Goal: Task Accomplishment & Management: Use online tool/utility

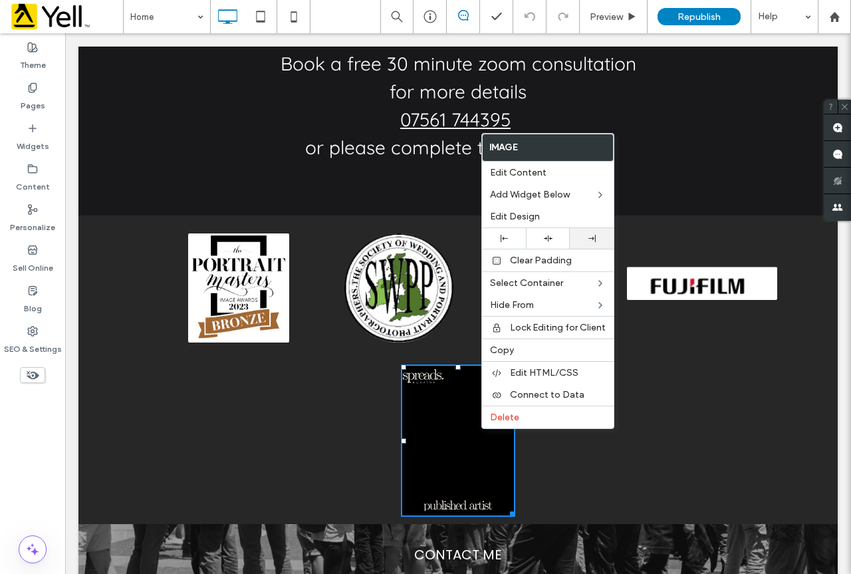
click at [586, 234] on div at bounding box center [592, 238] width 44 height 21
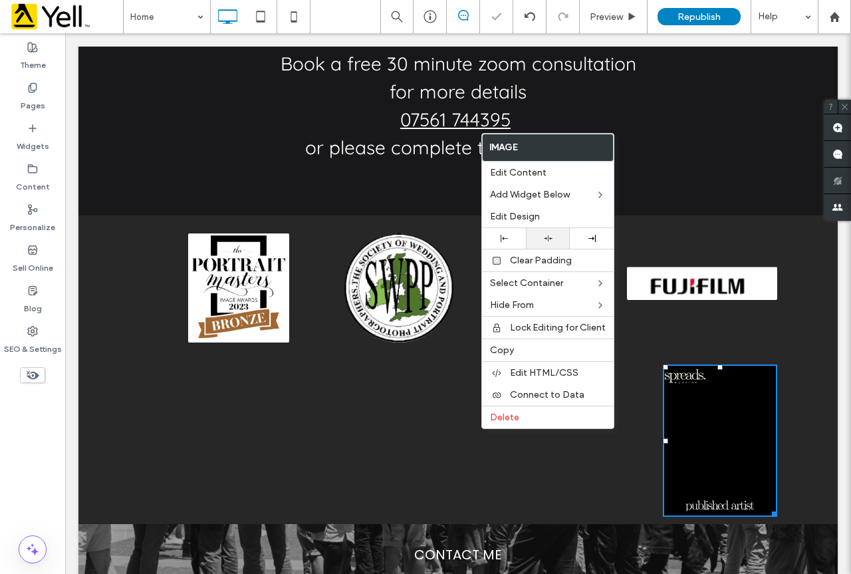
click at [549, 241] on icon at bounding box center [548, 238] width 9 height 9
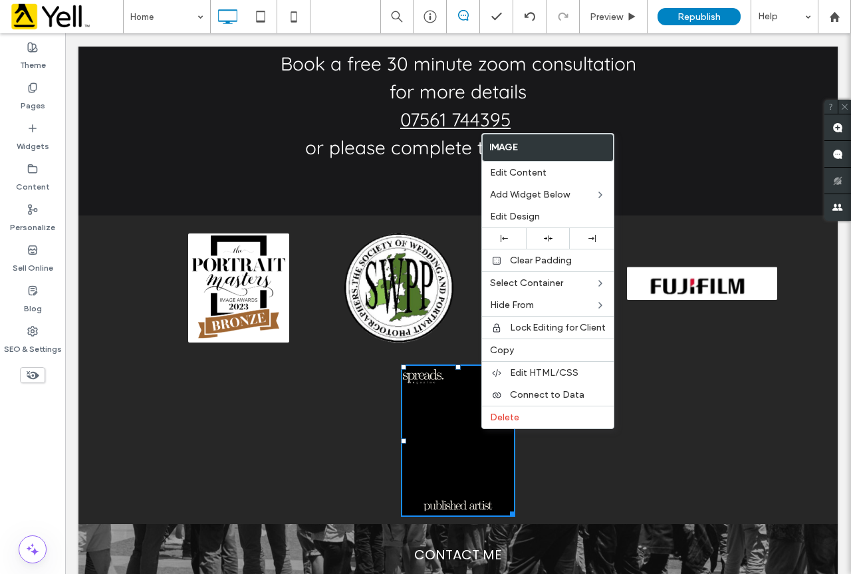
click at [293, 445] on div "Click To Paste" at bounding box center [458, 440] width 638 height 152
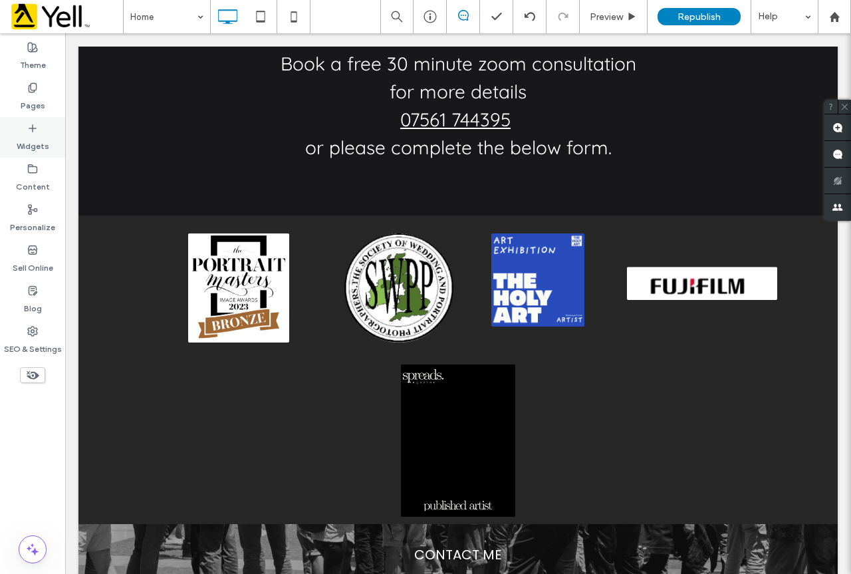
click at [39, 131] on div "Widgets" at bounding box center [32, 137] width 65 height 41
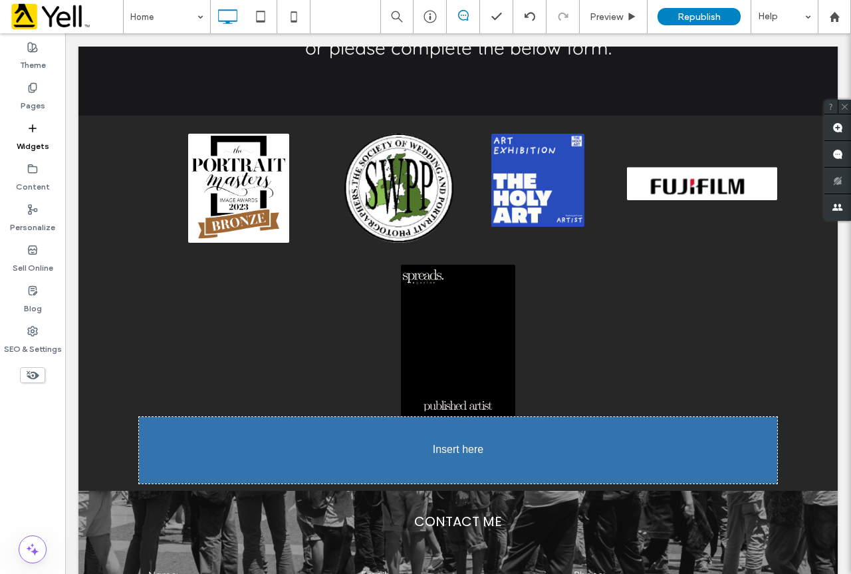
scroll to position [1832, 0]
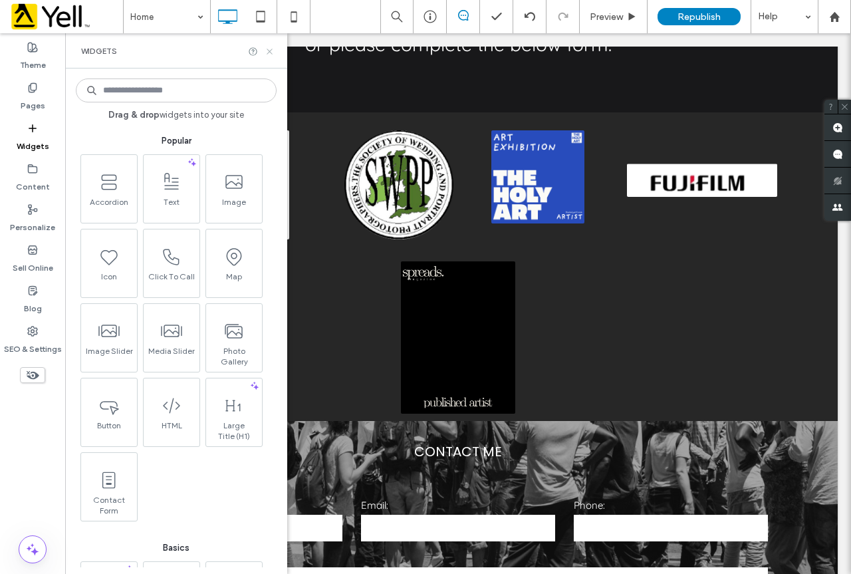
click at [267, 51] on icon at bounding box center [270, 52] width 10 height 10
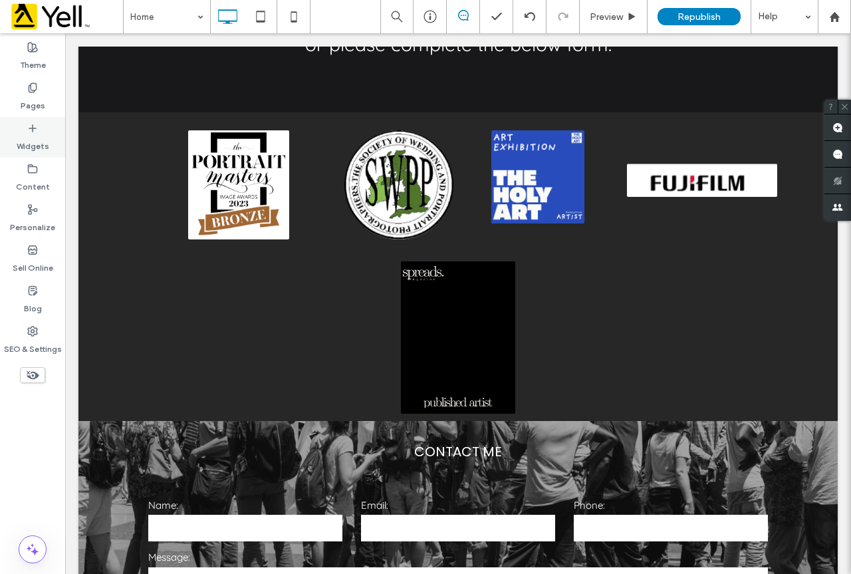
click at [35, 133] on icon at bounding box center [32, 128] width 11 height 11
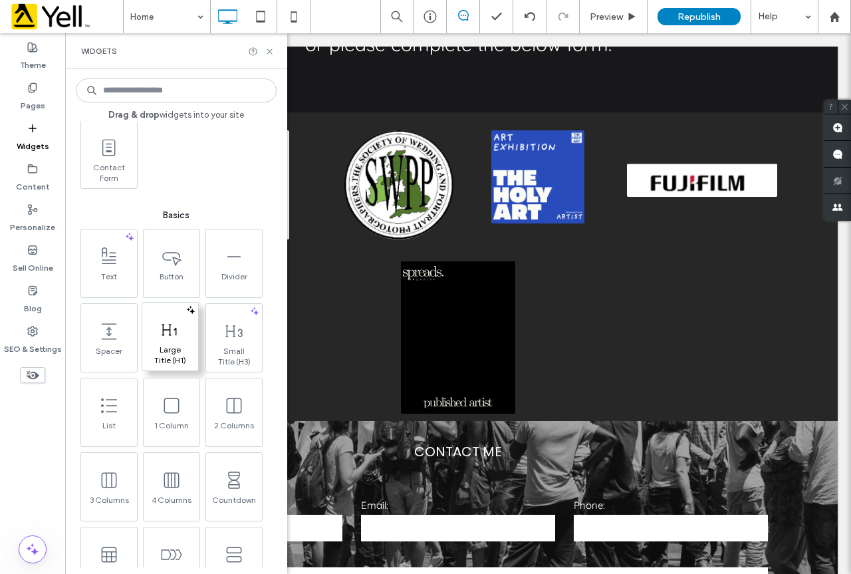
scroll to position [399, 0]
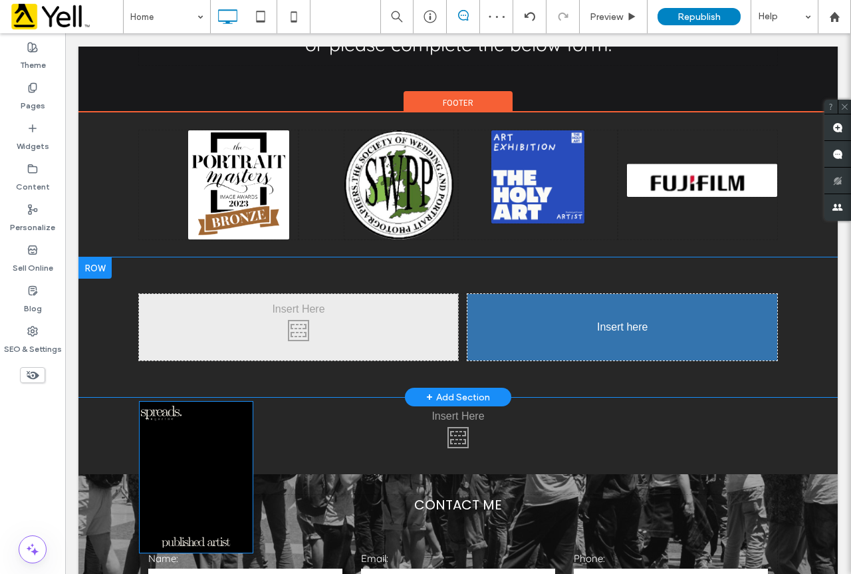
drag, startPoint x: 459, startPoint y: 461, endPoint x: 633, endPoint y: 320, distance: 223.7
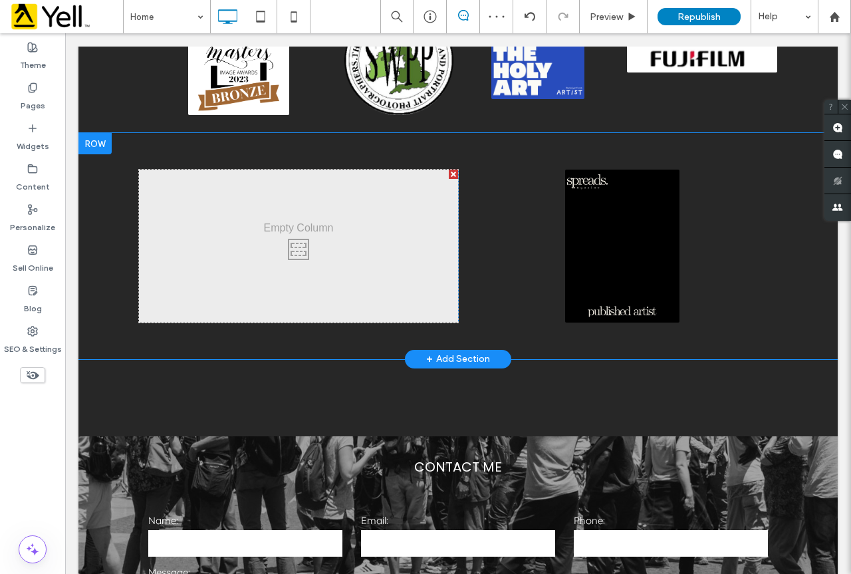
scroll to position [2031, 0]
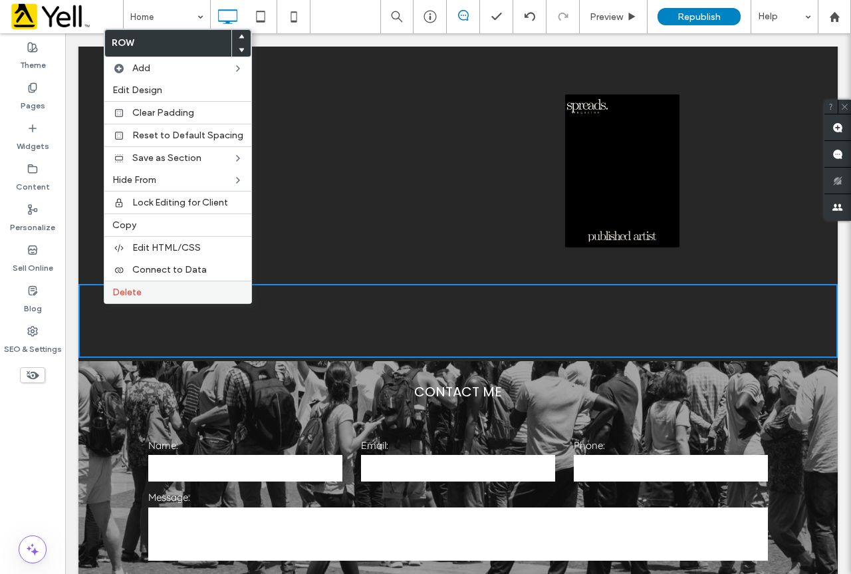
click at [137, 294] on span "Delete" at bounding box center [126, 292] width 29 height 11
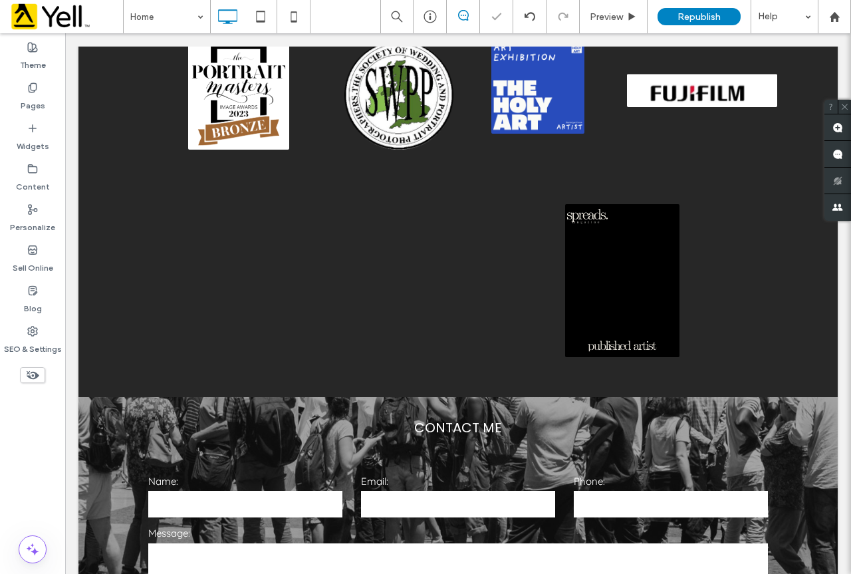
scroll to position [1898, 0]
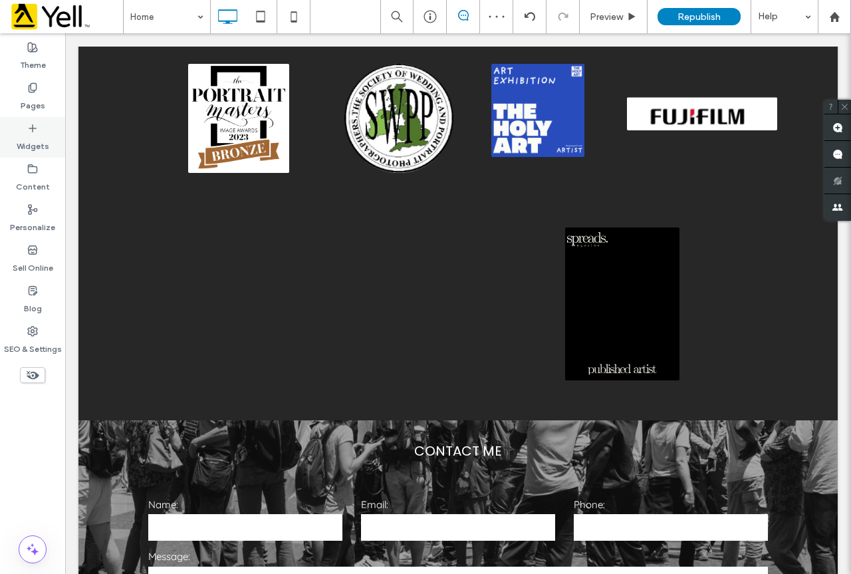
click at [32, 134] on label "Widgets" at bounding box center [33, 143] width 33 height 19
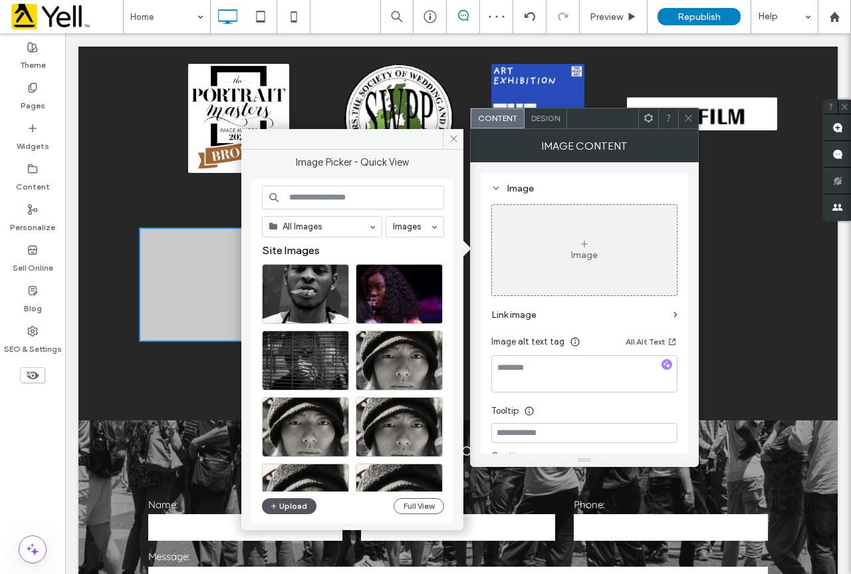
click at [291, 504] on button "Upload" at bounding box center [289, 506] width 55 height 16
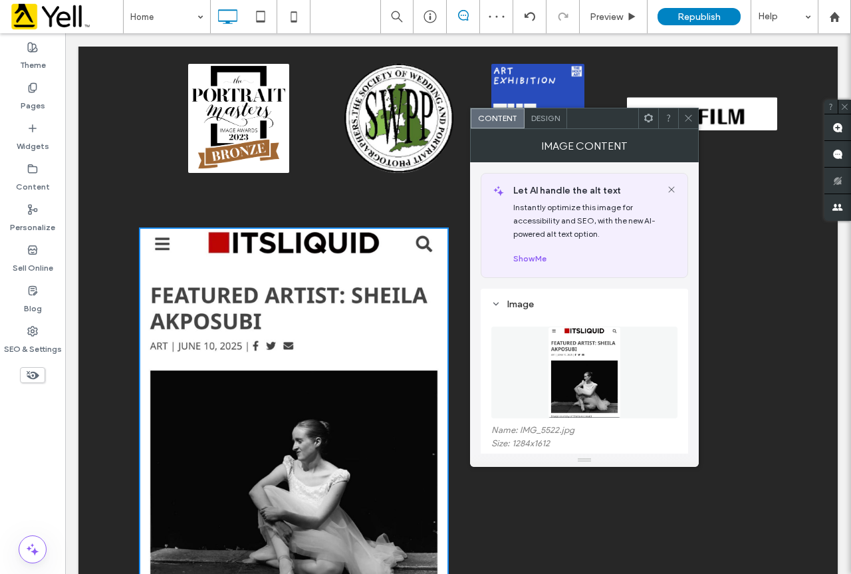
click at [687, 118] on icon at bounding box center [688, 118] width 10 height 10
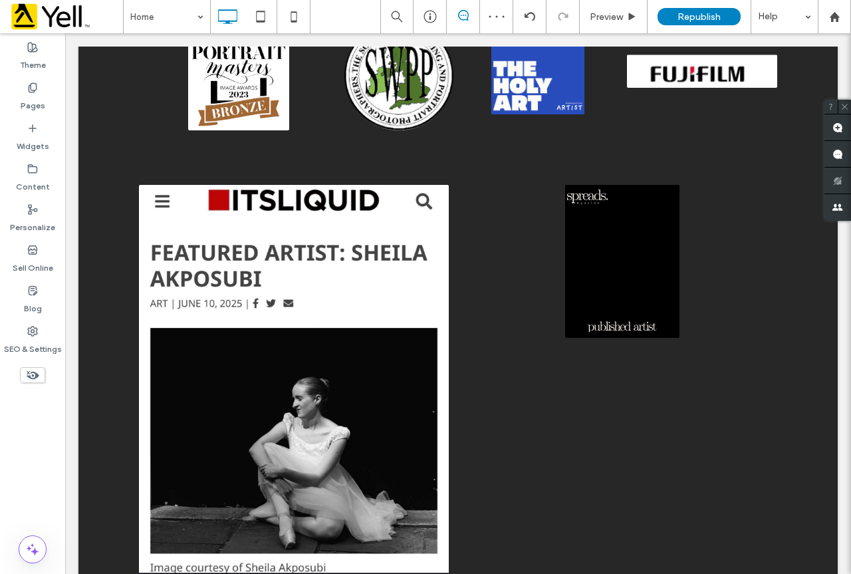
scroll to position [1965, 0]
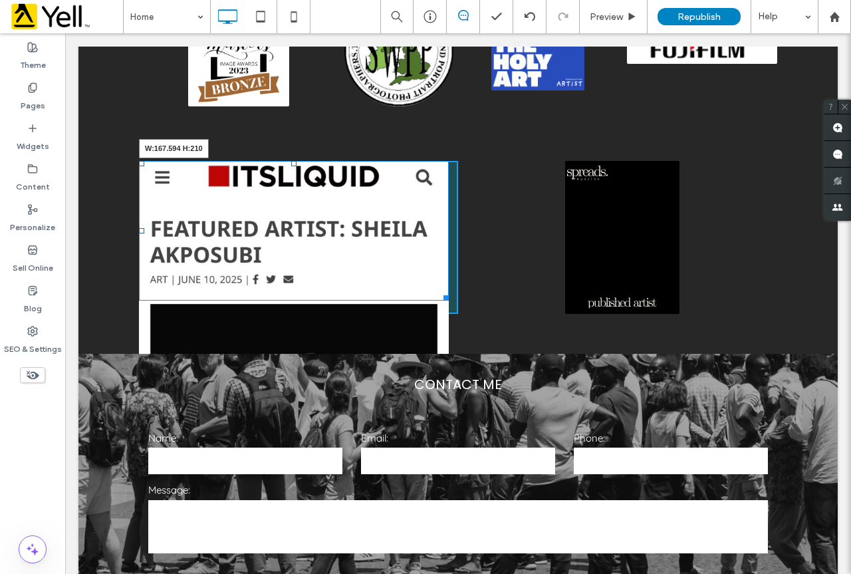
drag, startPoint x: 438, startPoint y: 544, endPoint x: 402, endPoint y: 398, distance: 150.6
click at [339, 372] on div "**********" at bounding box center [457, 395] width 759 height 832
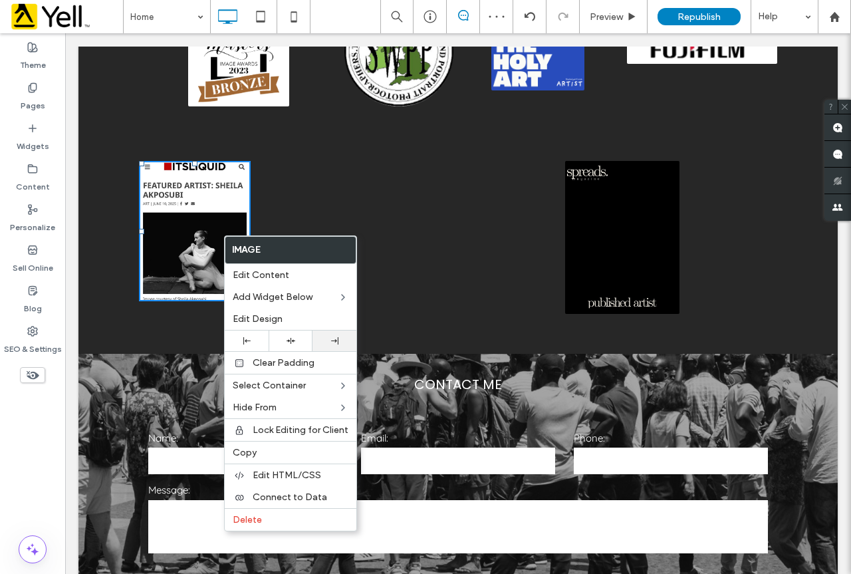
click at [322, 342] on div at bounding box center [334, 340] width 31 height 7
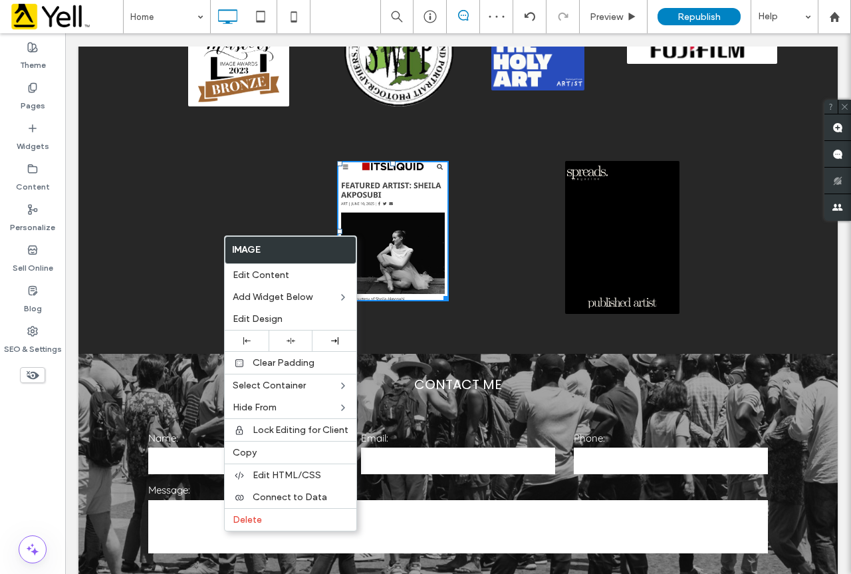
click at [511, 247] on div "Click To Paste Click To Paste" at bounding box center [617, 237] width 319 height 152
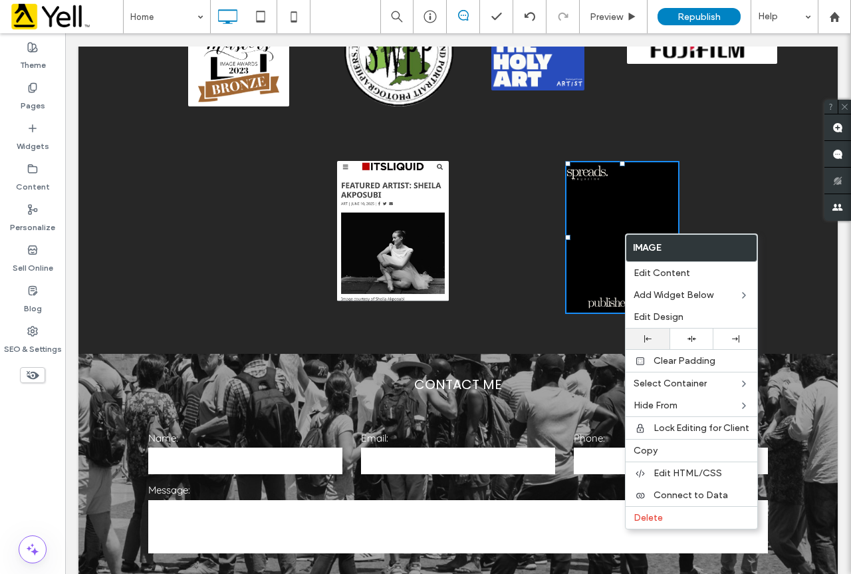
click at [652, 339] on div at bounding box center [647, 338] width 31 height 7
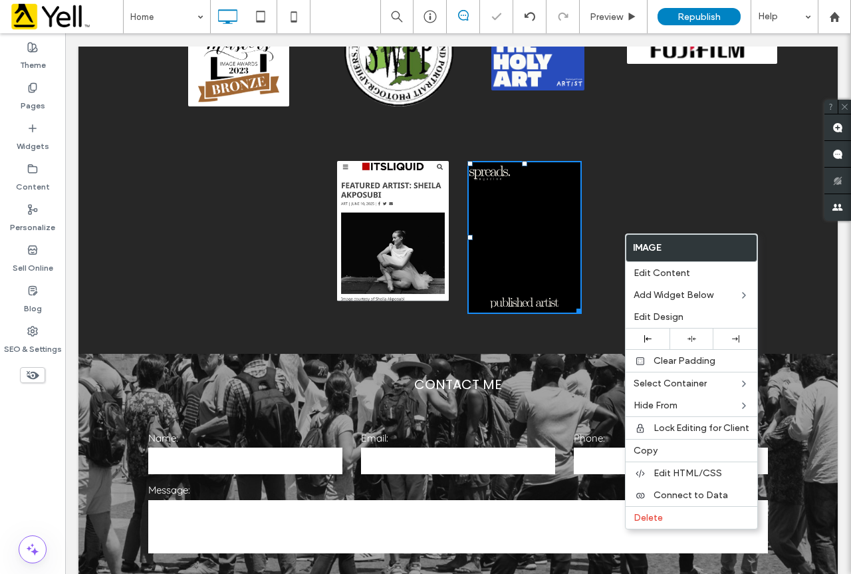
click at [640, 156] on div "Click To Paste Click To Paste Click To Paste Click To Paste + Add Section" at bounding box center [457, 236] width 759 height 225
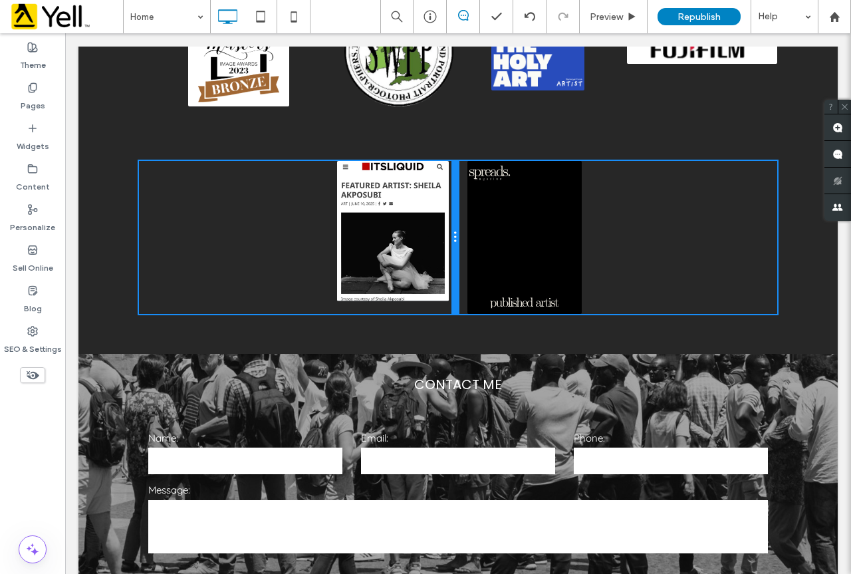
drag, startPoint x: 453, startPoint y: 236, endPoint x: 528, endPoint y: 277, distance: 85.7
click at [463, 244] on div "Click To Paste Click To Paste Click To Paste Click To Paste" at bounding box center [458, 237] width 638 height 152
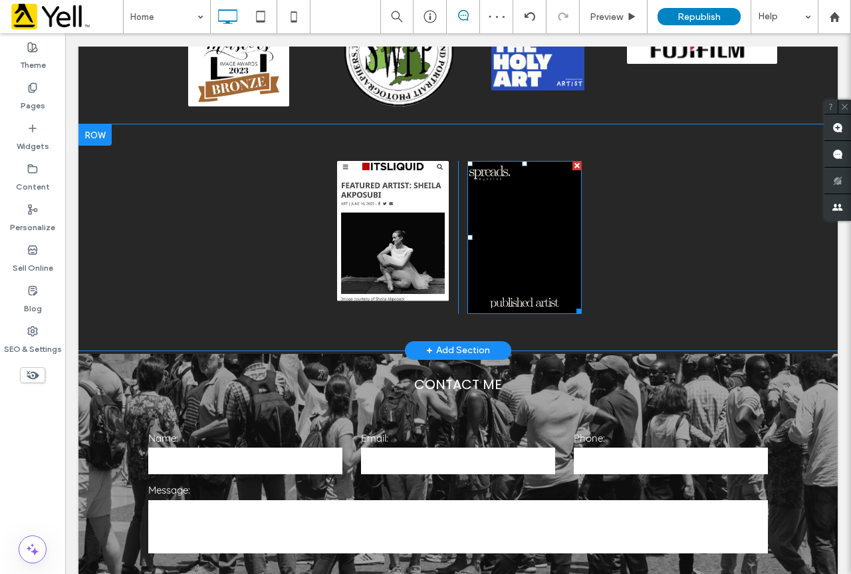
scroll to position [1898, 0]
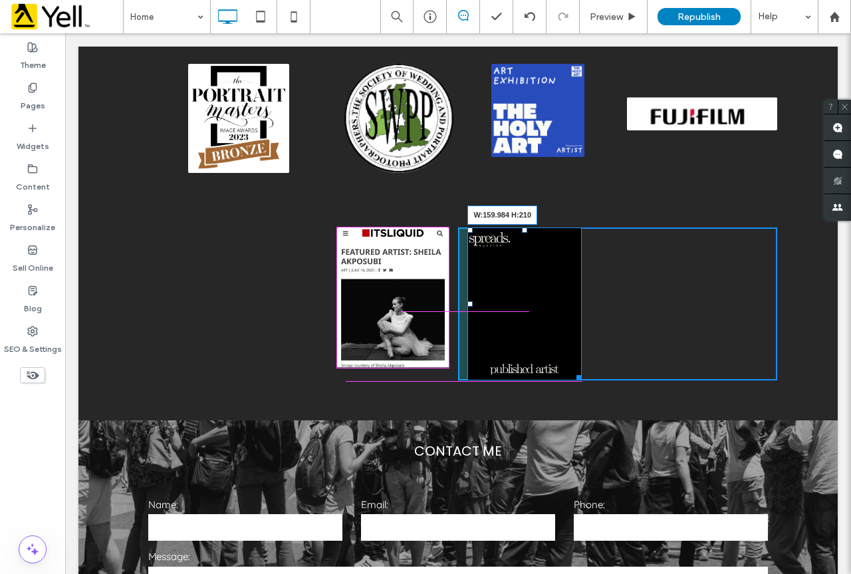
drag, startPoint x: 572, startPoint y: 376, endPoint x: 556, endPoint y: 365, distance: 19.6
click at [556, 365] on div "W:159.984 H:210" at bounding box center [524, 303] width 114 height 152
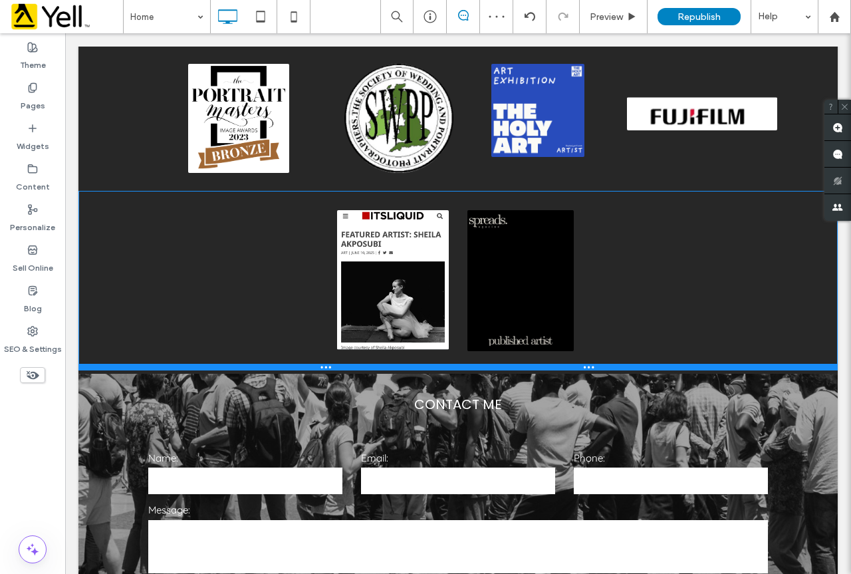
drag, startPoint x: 601, startPoint y: 404, endPoint x: 600, endPoint y: 368, distance: 35.9
click at [600, 368] on div at bounding box center [457, 367] width 759 height 7
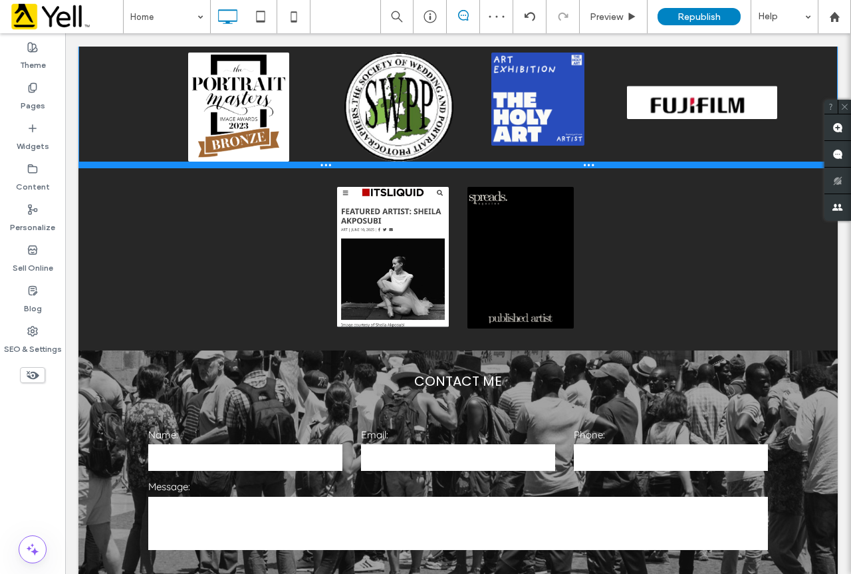
drag, startPoint x: 615, startPoint y: 190, endPoint x: 616, endPoint y: 168, distance: 22.6
click at [616, 168] on div at bounding box center [457, 165] width 759 height 7
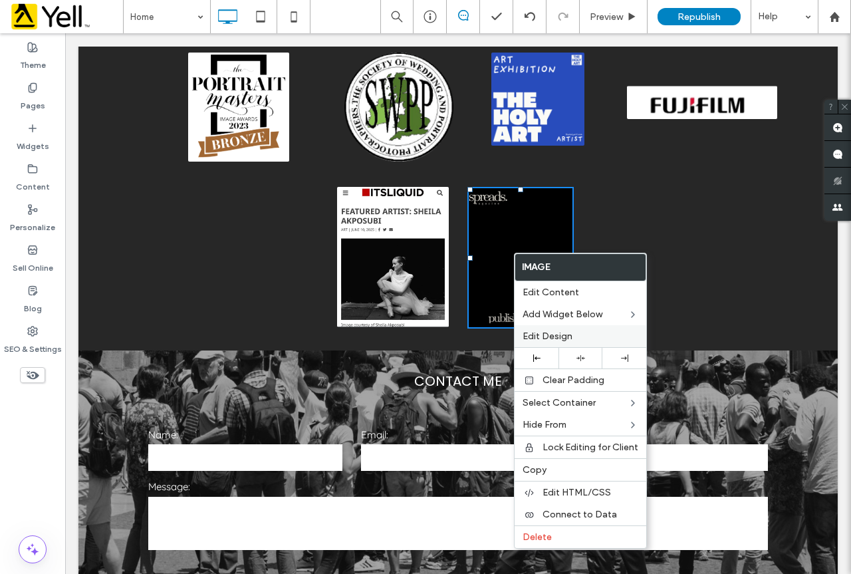
click at [566, 333] on span "Edit Design" at bounding box center [548, 335] width 50 height 11
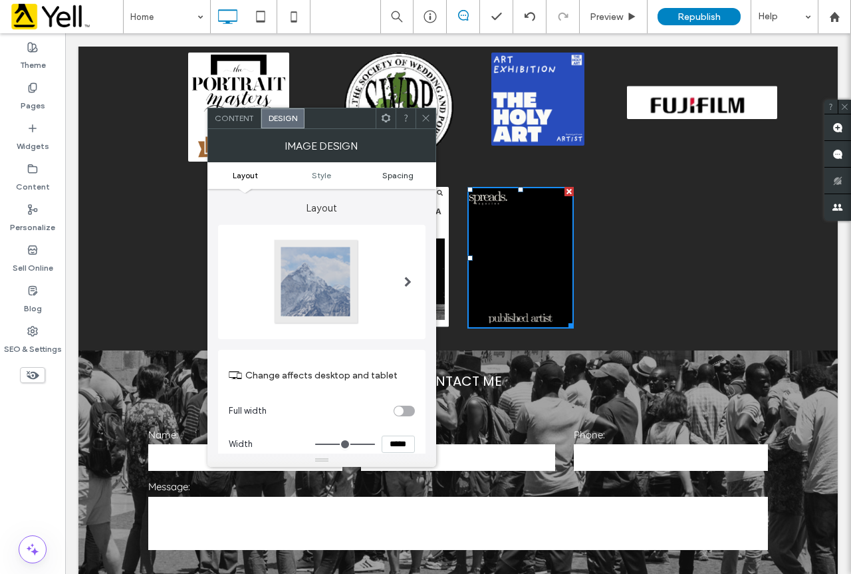
click at [394, 172] on span "Spacing" at bounding box center [397, 175] width 31 height 10
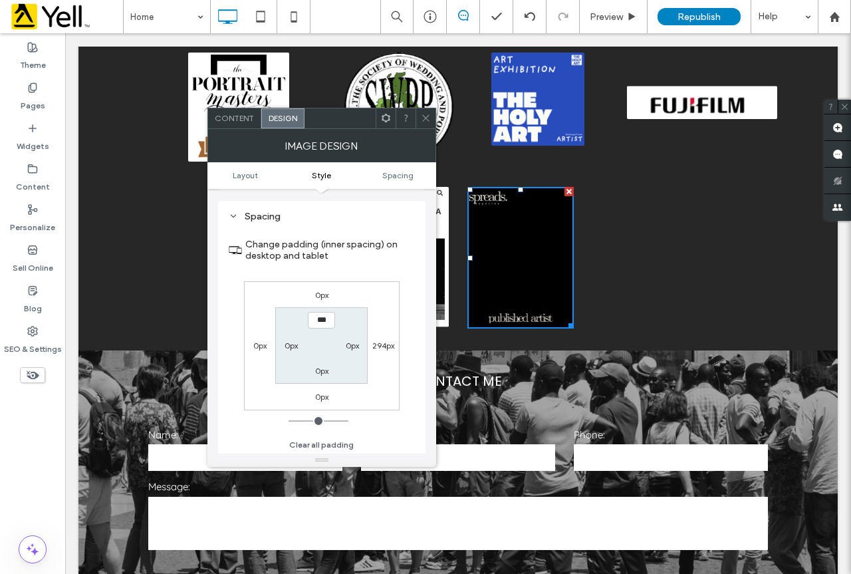
scroll to position [627, 0]
click at [260, 346] on label "0px" at bounding box center [259, 344] width 13 height 10
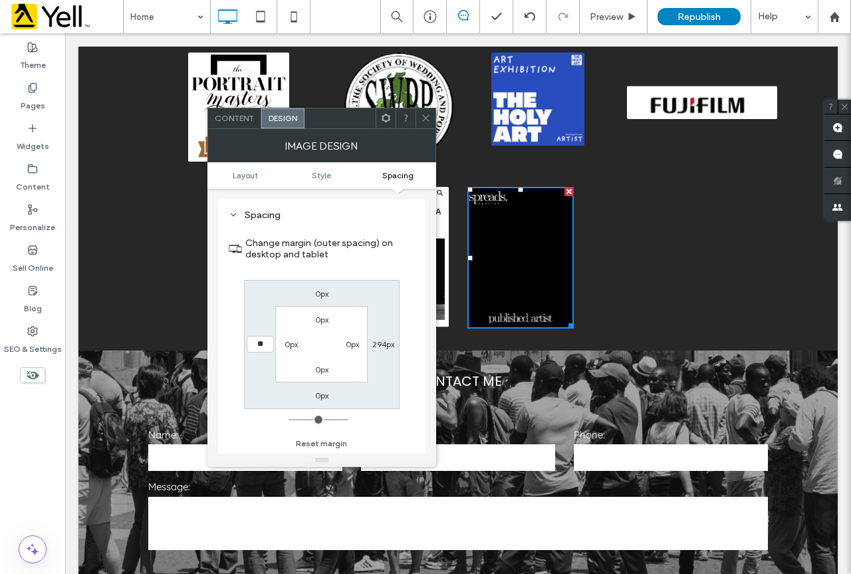
type input "**"
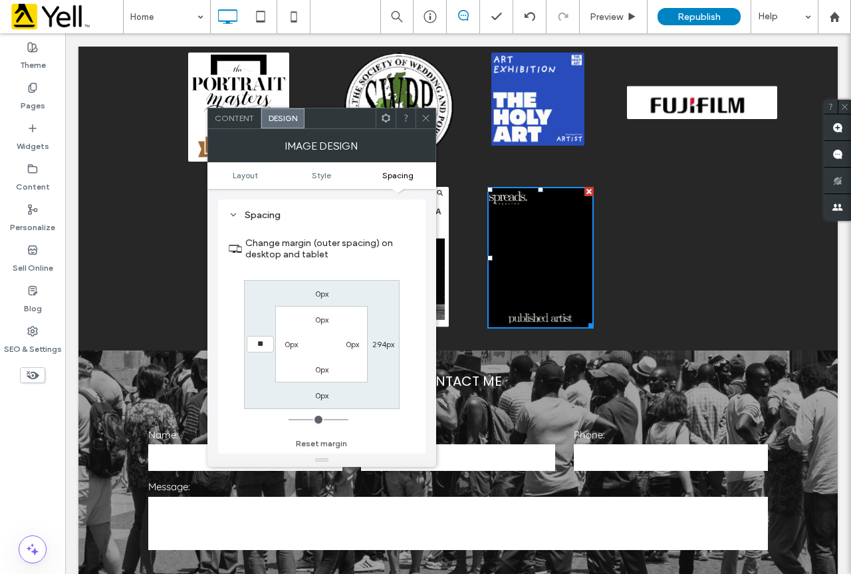
type input "**"
type input "****"
click at [428, 117] on icon at bounding box center [426, 118] width 10 height 10
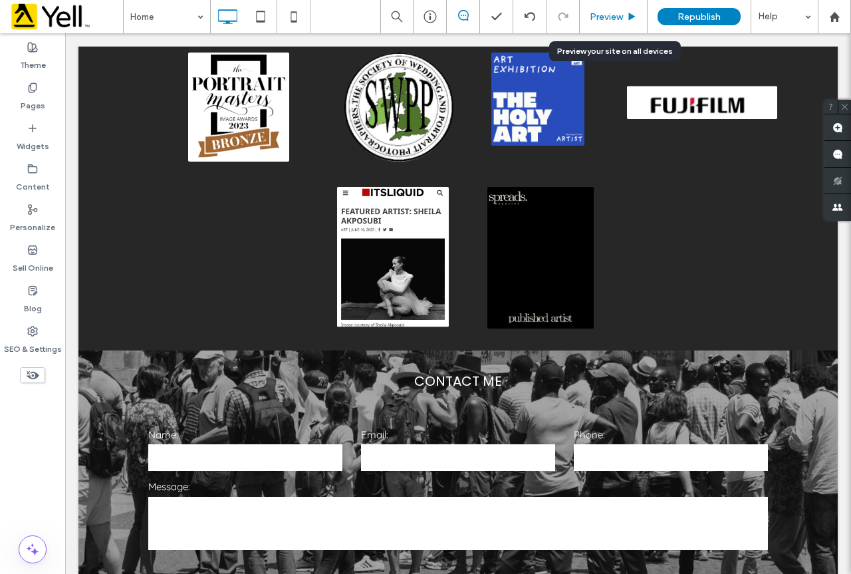
click at [602, 13] on span "Preview" at bounding box center [606, 16] width 33 height 11
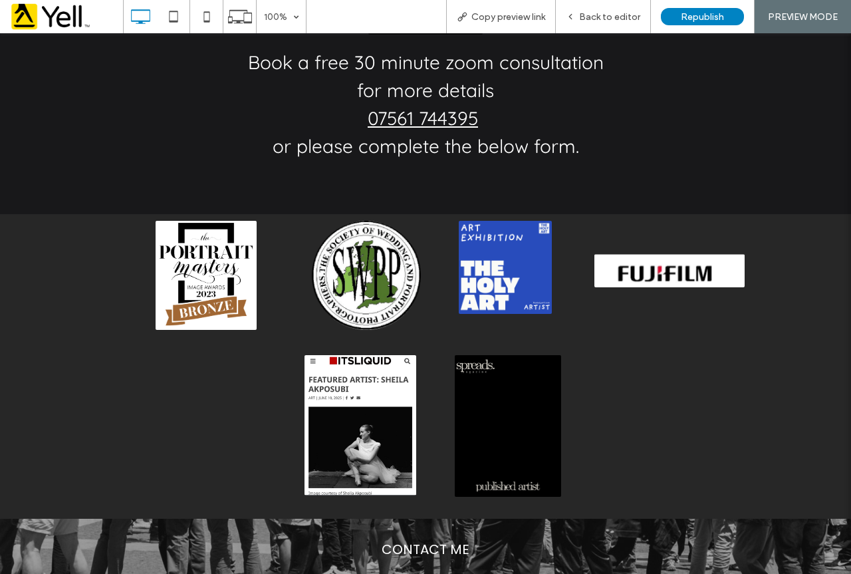
scroll to position [1699, 0]
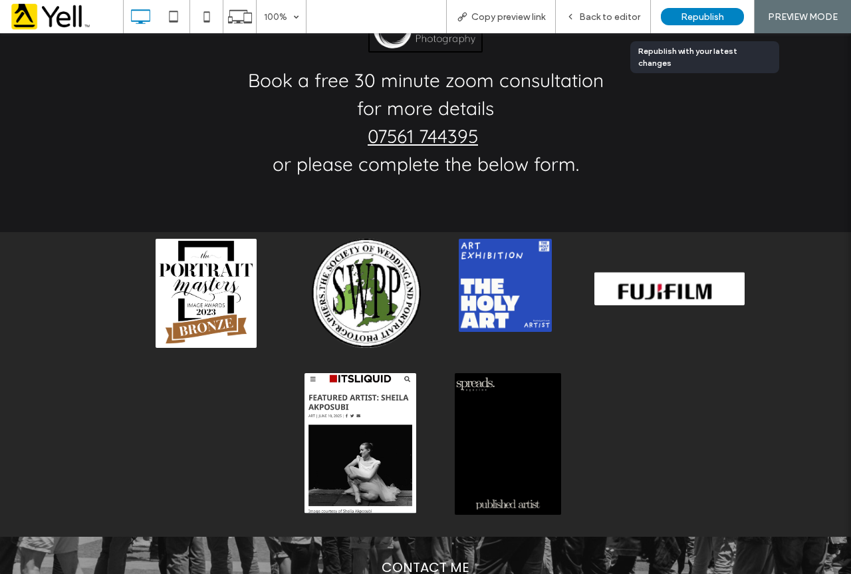
click at [706, 15] on span "Republish" at bounding box center [702, 16] width 43 height 11
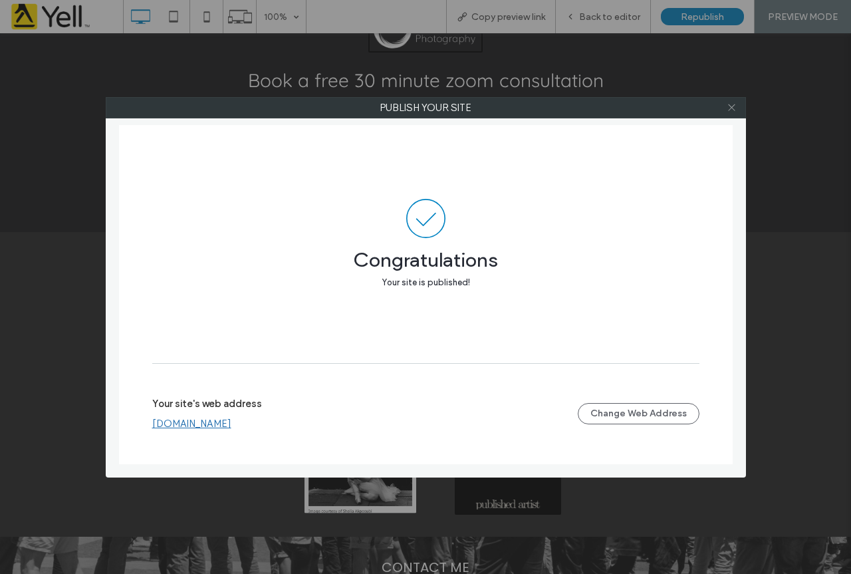
click at [727, 107] on icon at bounding box center [732, 107] width 10 height 10
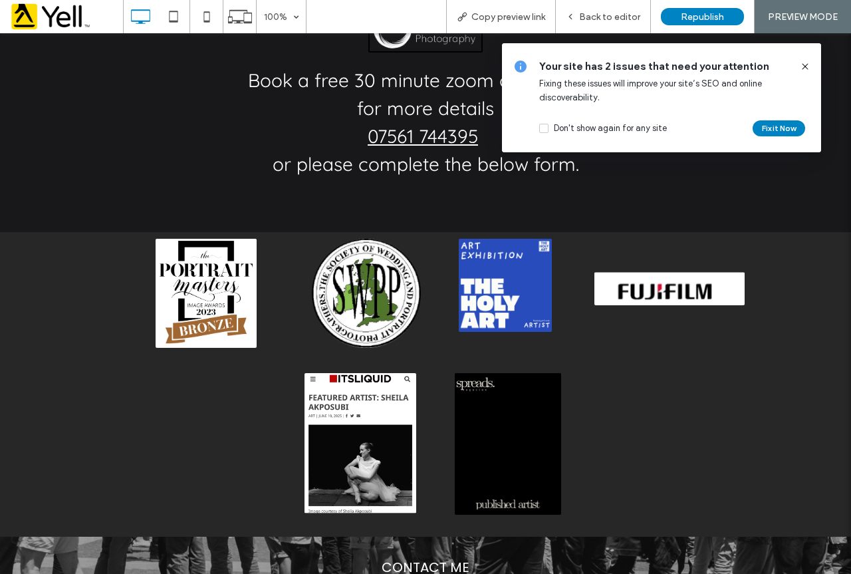
click at [800, 64] on icon at bounding box center [805, 66] width 11 height 11
